Goal: Task Accomplishment & Management: Use online tool/utility

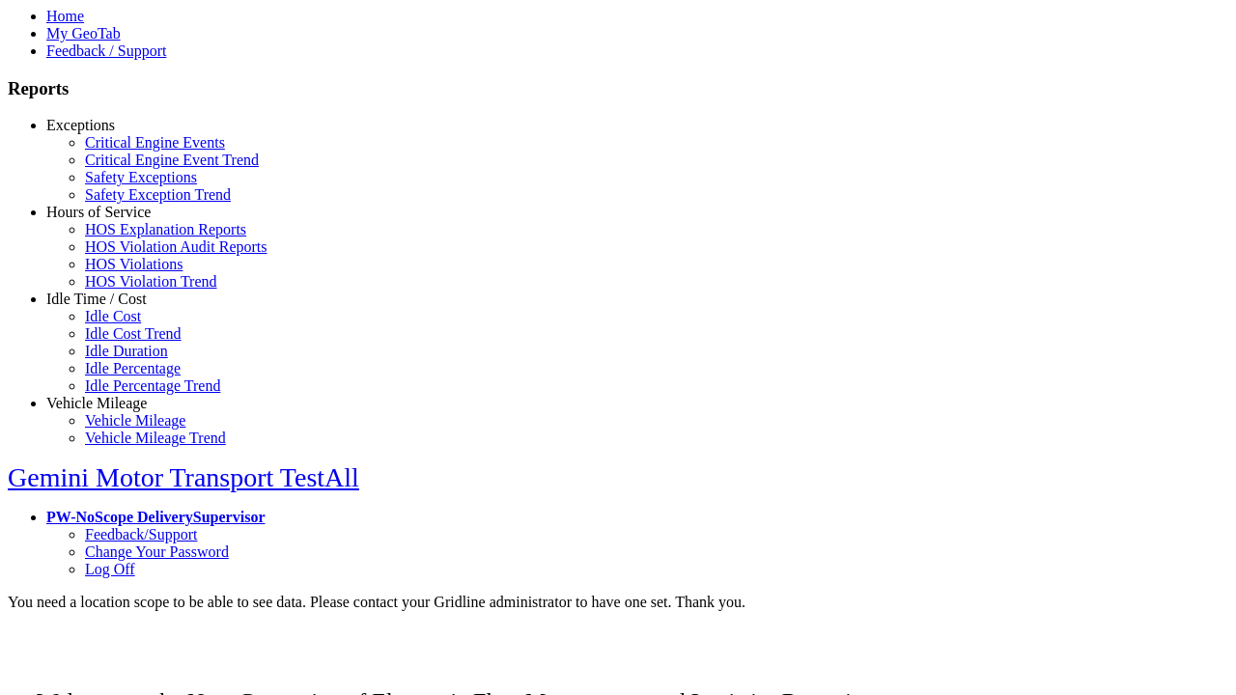
click at [111, 133] on link "Exceptions" at bounding box center [80, 125] width 69 height 16
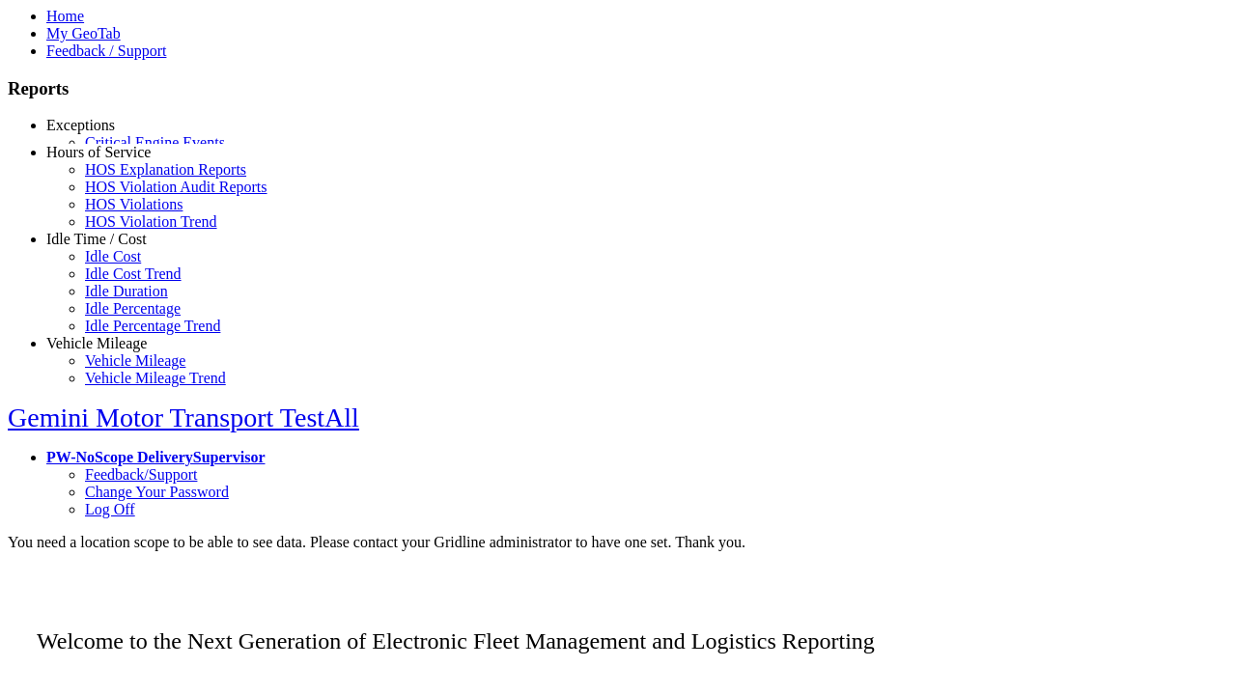
click at [126, 151] on link "Critical Engine Events" at bounding box center [155, 142] width 140 height 16
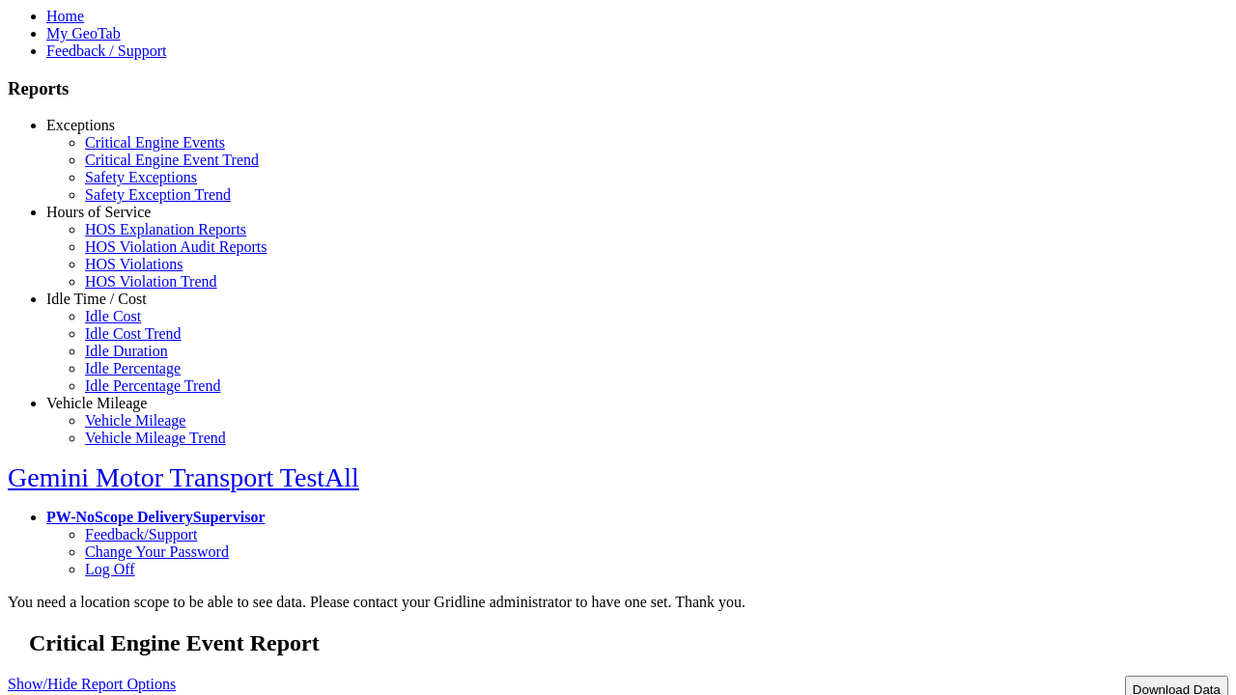
select select "**"
click at [1134, 676] on button "Download Data" at bounding box center [1176, 690] width 103 height 28
